Goal: Information Seeking & Learning: Understand process/instructions

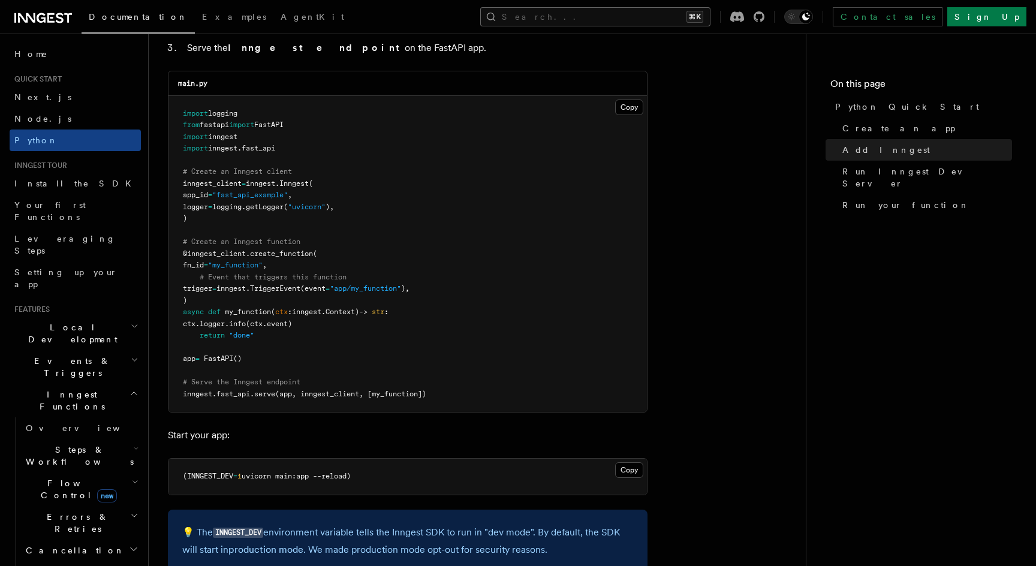
click at [633, 17] on button "Search... ⌘K" at bounding box center [595, 16] width 230 height 19
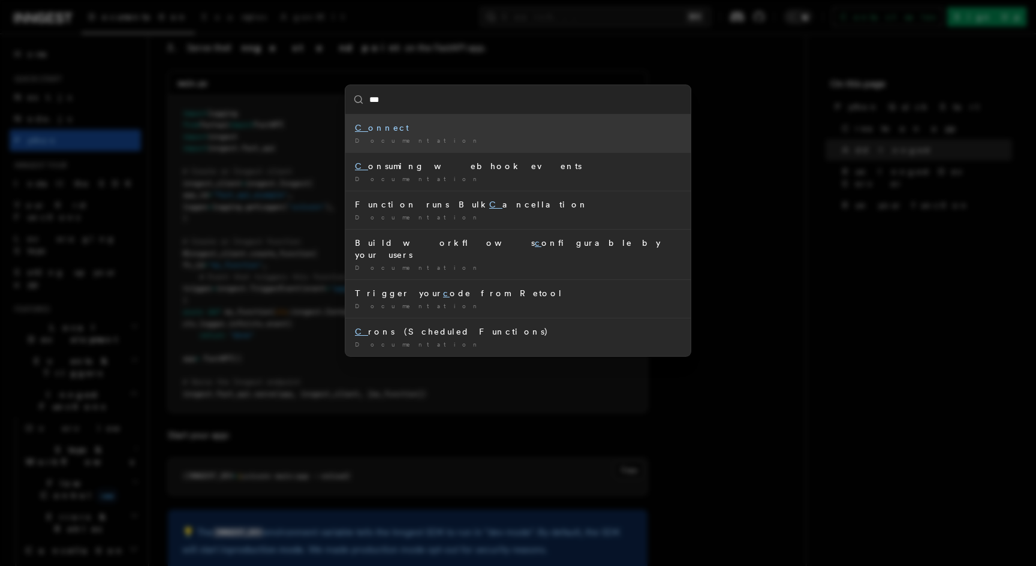
type input "****"
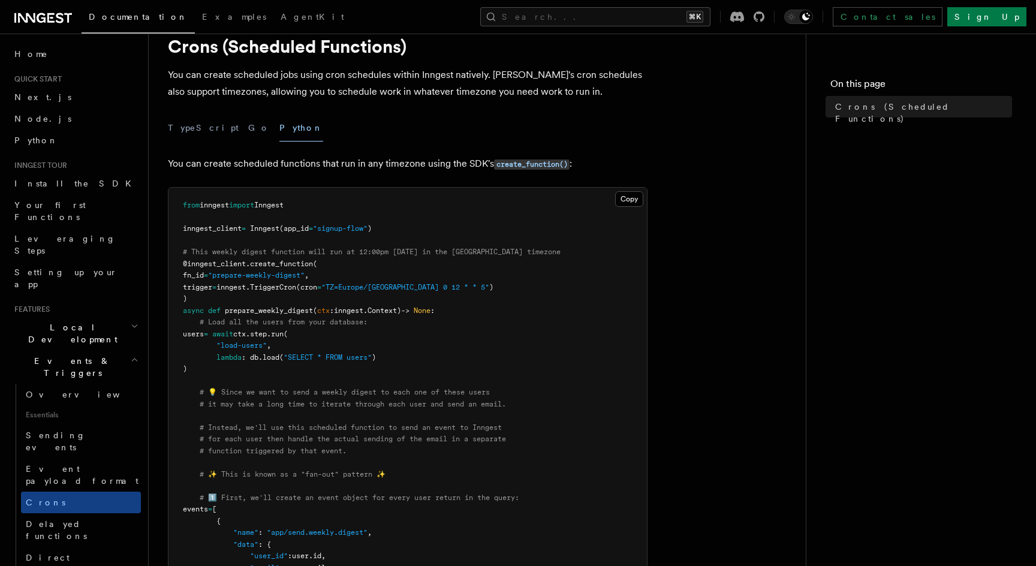
scroll to position [44, 0]
click at [403, 286] on span ""TZ=Europe/[GEOGRAPHIC_DATA] 0 12 * * 5"" at bounding box center [405, 286] width 168 height 8
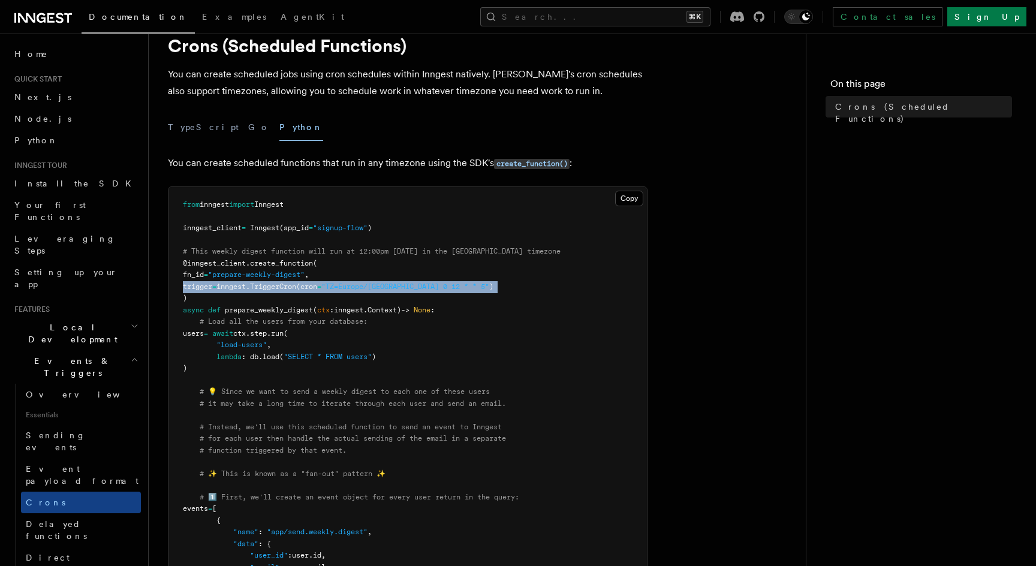
copy code "trigger = inngest. TriggerCron (cron = "TZ=Europe/[GEOGRAPHIC_DATA] 0 12 * * 5"…"
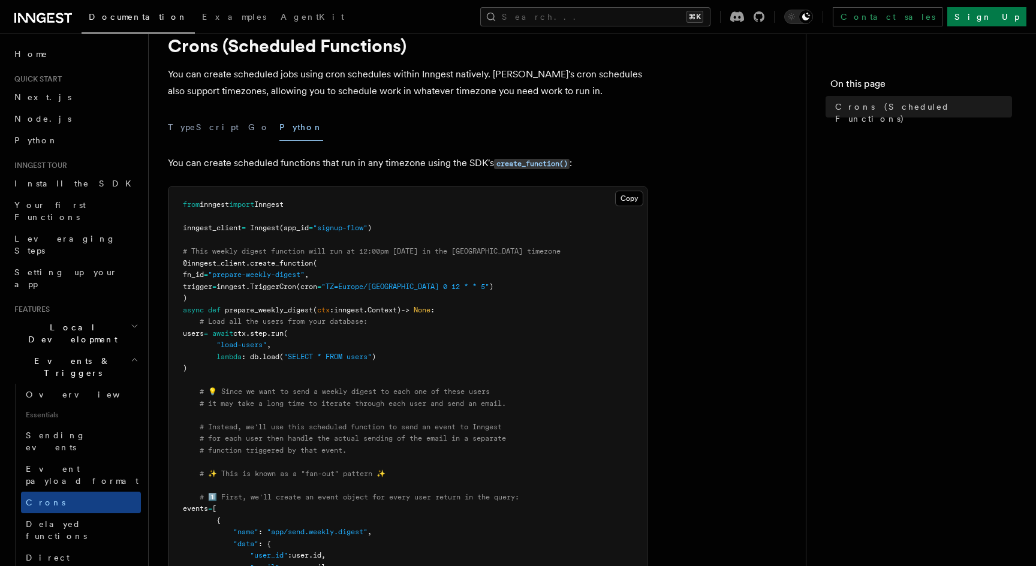
click at [402, 302] on pre "from inngest import Inngest inngest_client = Inngest (app_id = "signup-flow" ) …" at bounding box center [407, 561] width 478 height 749
click at [363, 285] on span ""TZ=Europe/[GEOGRAPHIC_DATA] 0 12 * * 5"" at bounding box center [405, 286] width 168 height 8
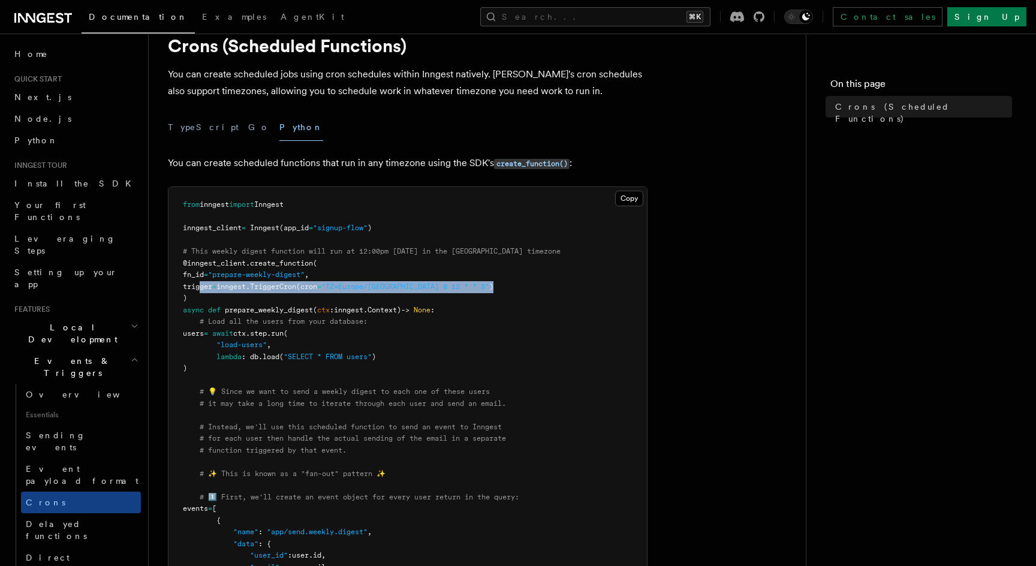
drag, startPoint x: 492, startPoint y: 284, endPoint x: 200, endPoint y: 284, distance: 292.0
click at [200, 284] on pre "from inngest import Inngest inngest_client = Inngest (app_id = "signup-flow" ) …" at bounding box center [407, 561] width 478 height 749
copy span "trigger = inngest. TriggerCron (cron = "TZ=Europe/[GEOGRAPHIC_DATA] 0 12 * * 5"…"
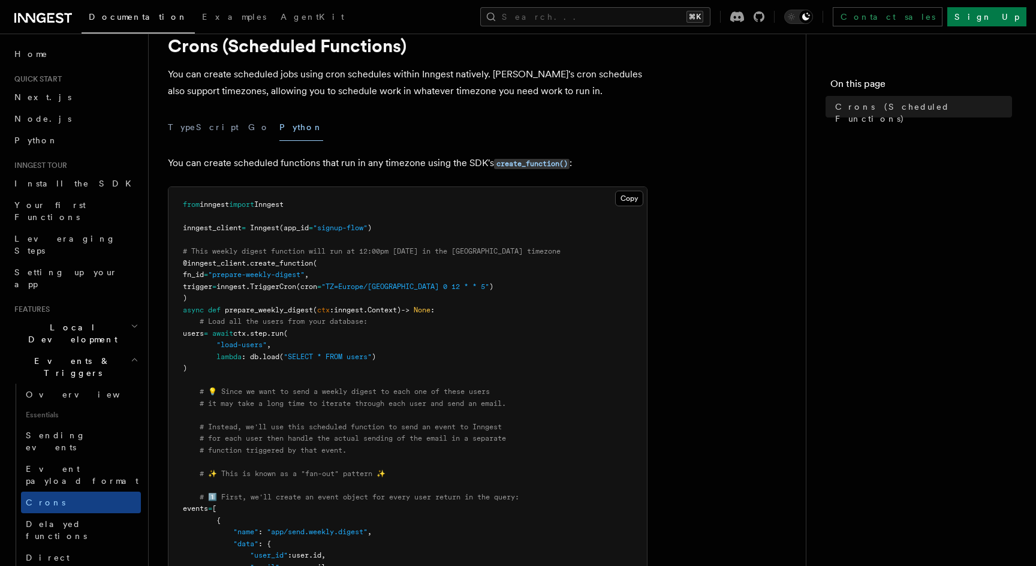
click at [507, 345] on pre "from inngest import Inngest inngest_client = Inngest (app_id = "signup-flow" ) …" at bounding box center [407, 561] width 478 height 749
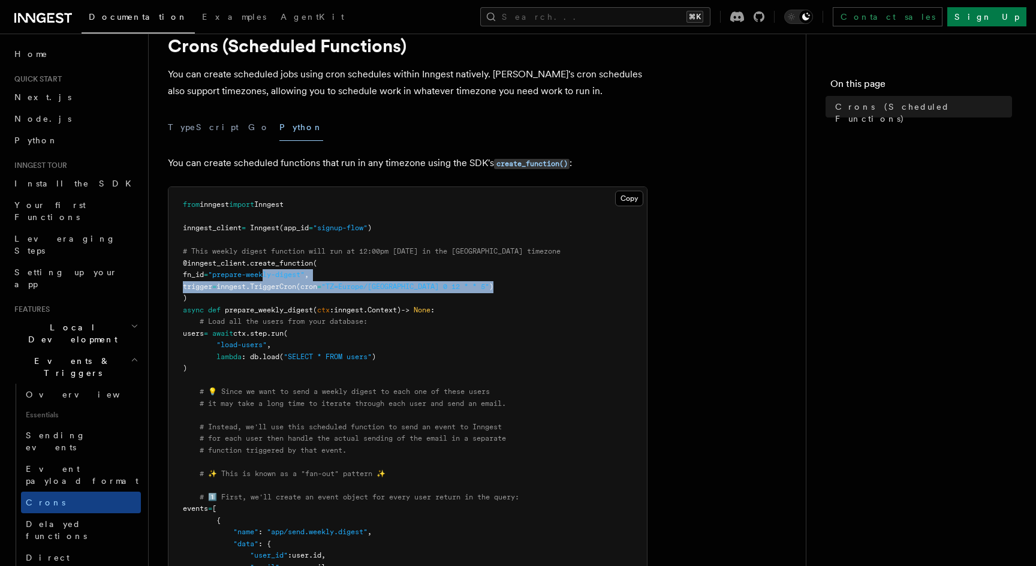
drag, startPoint x: 486, startPoint y: 279, endPoint x: 283, endPoint y: 275, distance: 203.3
click at [283, 275] on pre "from inngest import Inngest inngest_client = Inngest (app_id = "signup-flow" ) …" at bounding box center [407, 561] width 478 height 749
click at [283, 275] on span ""prepare-weekly-digest"" at bounding box center [256, 274] width 97 height 8
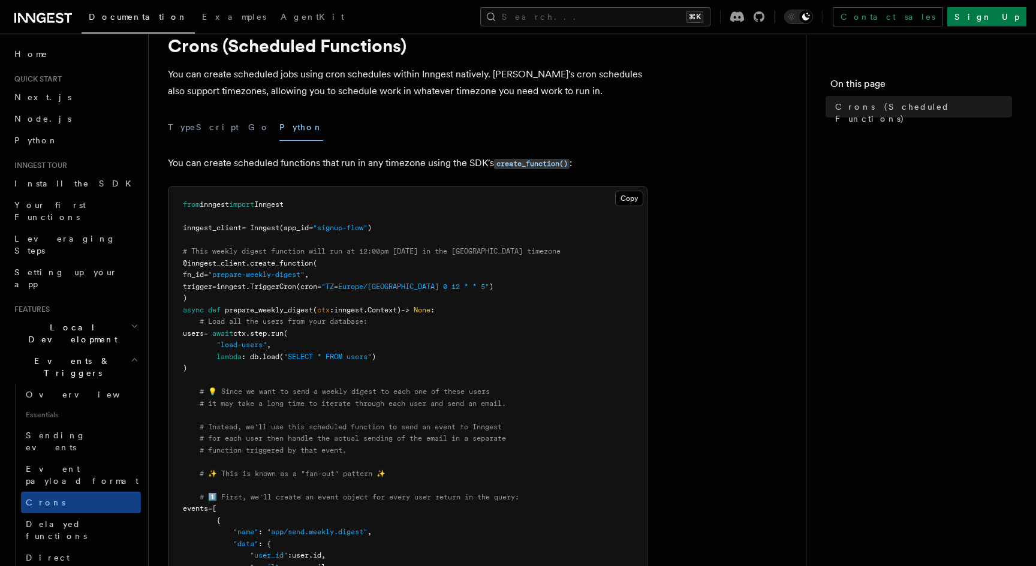
click at [296, 285] on span "TriggerCron" at bounding box center [273, 286] width 46 height 8
